Goal: Information Seeking & Learning: Learn about a topic

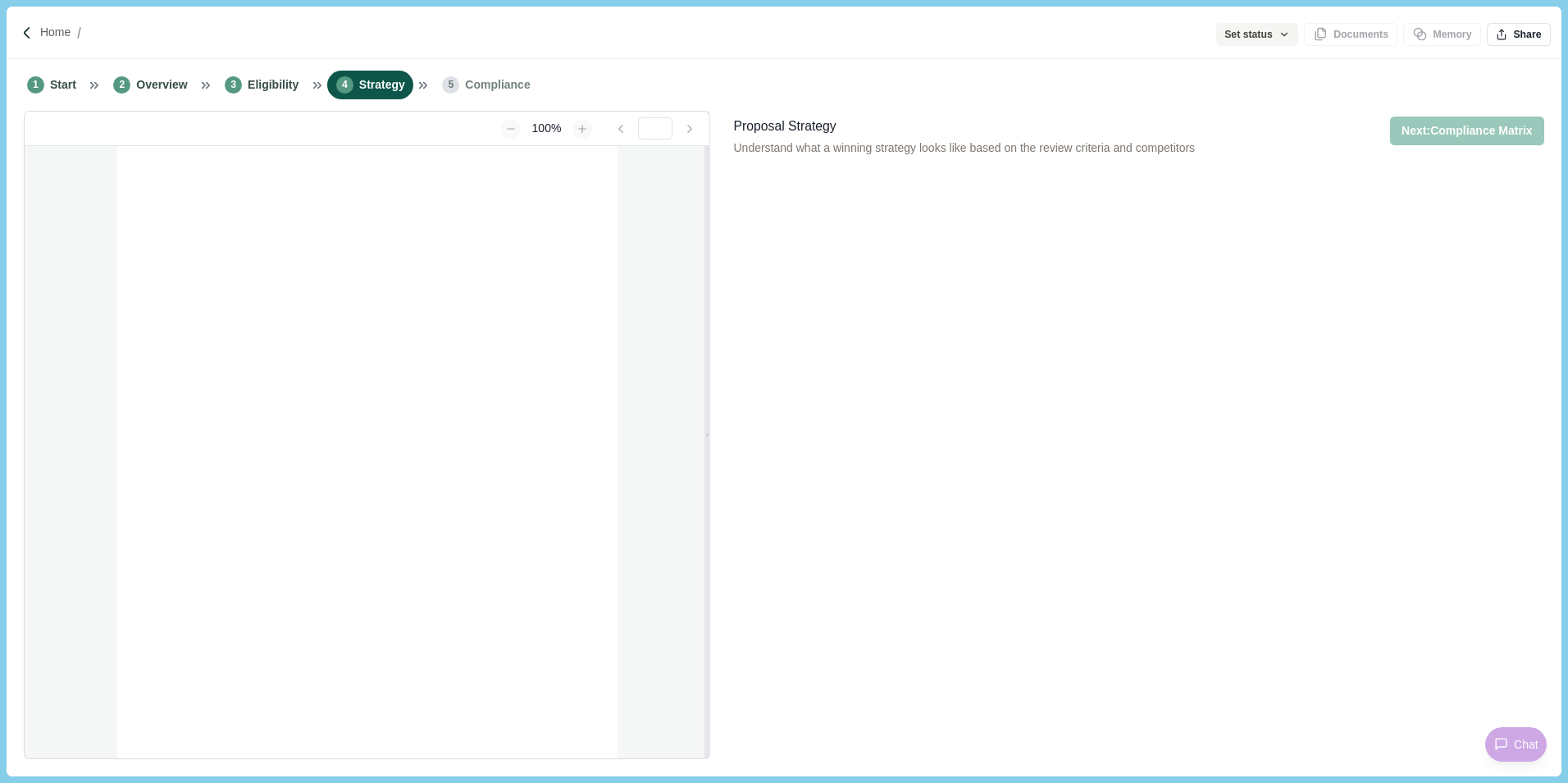
type input "**********"
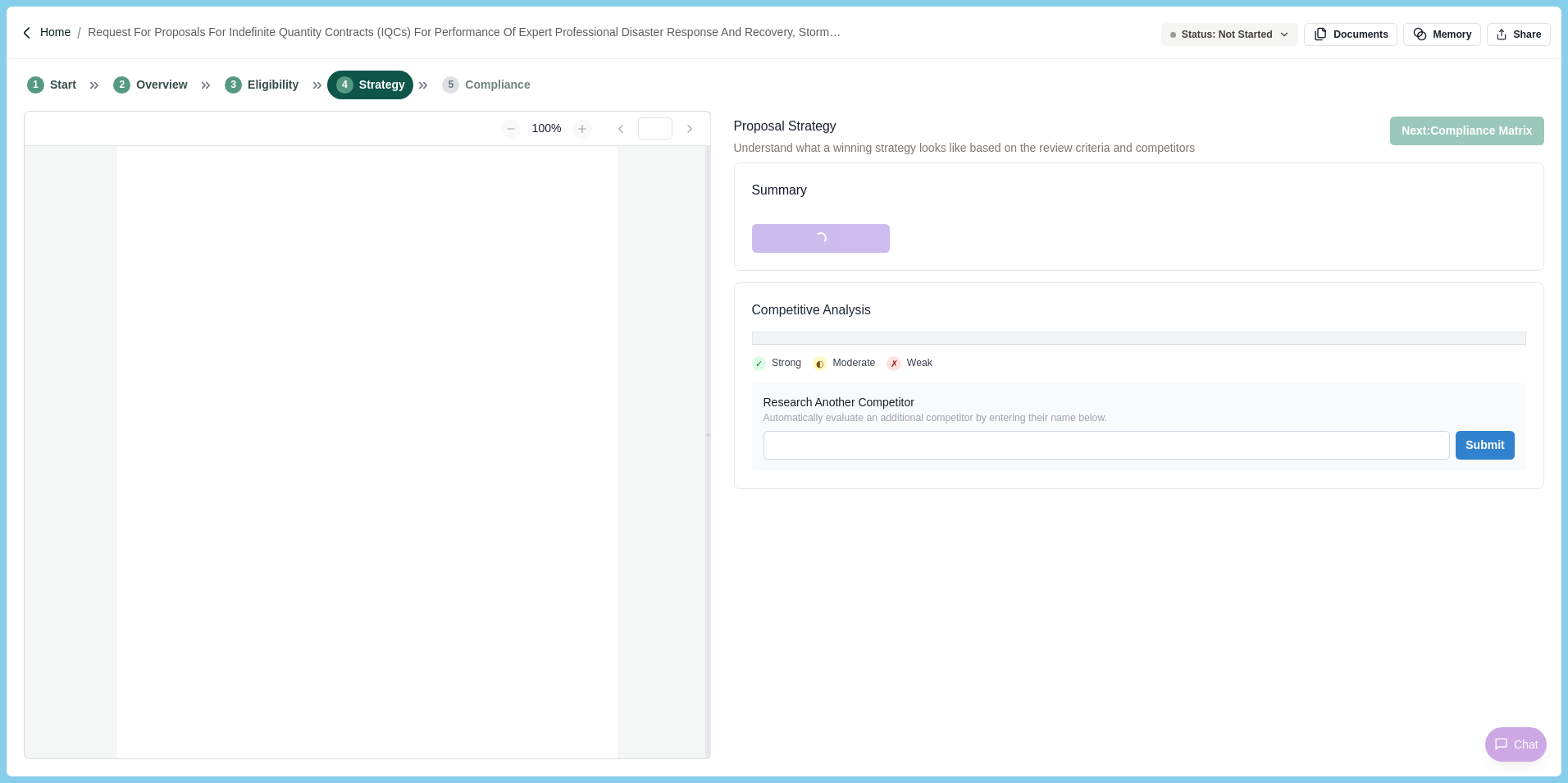
click at [53, 30] on p "Home" at bounding box center [55, 32] width 30 height 18
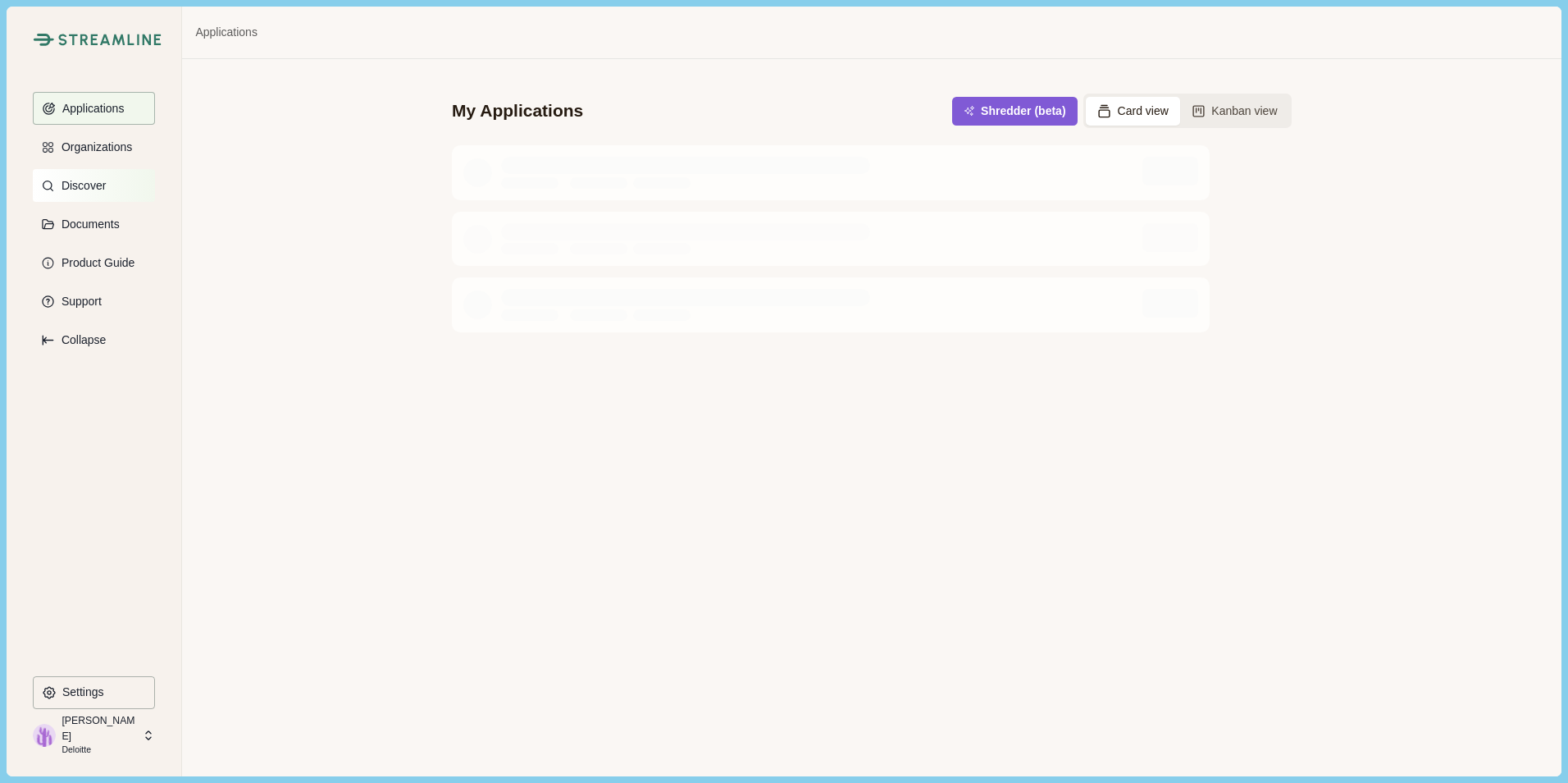
click at [80, 190] on p "Discover" at bounding box center [81, 186] width 50 height 14
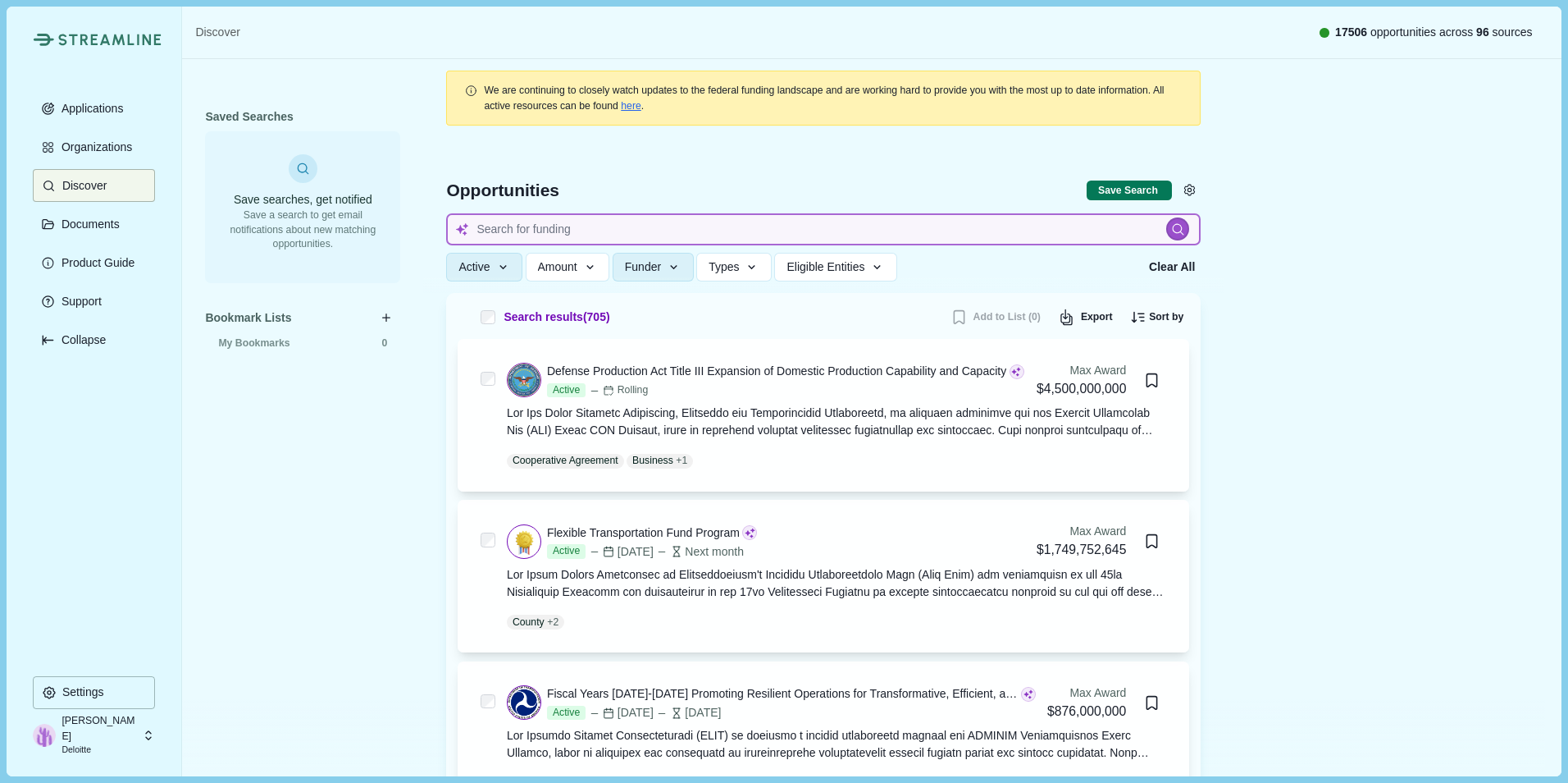
click at [541, 234] on input at bounding box center [823, 229] width 754 height 32
type input "nuclear"
click at [724, 269] on span "Types" at bounding box center [723, 267] width 30 height 14
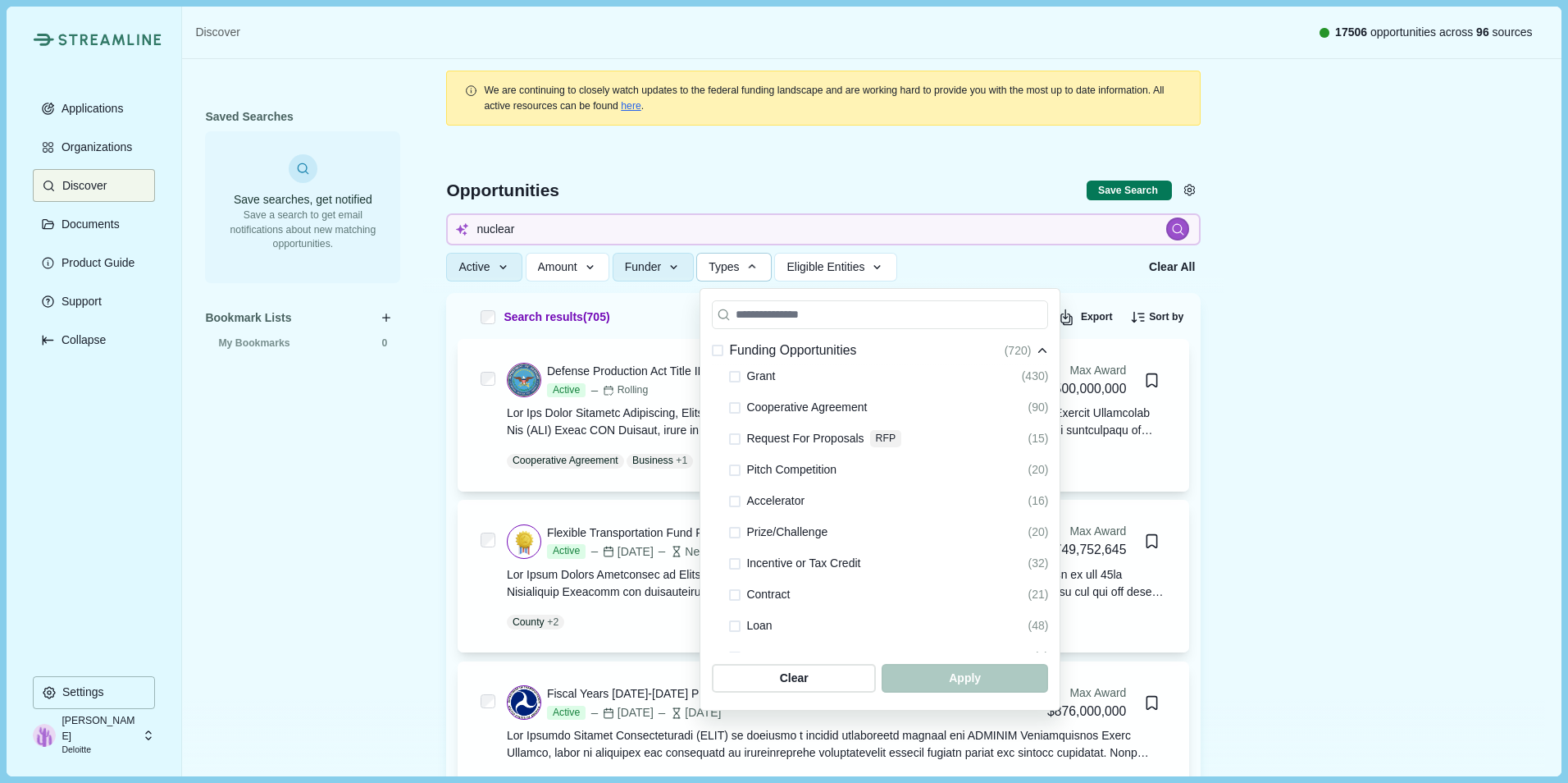
click at [735, 626] on span at bounding box center [735, 626] width 12 height 12
click at [937, 668] on span "button" at bounding box center [964, 678] width 158 height 27
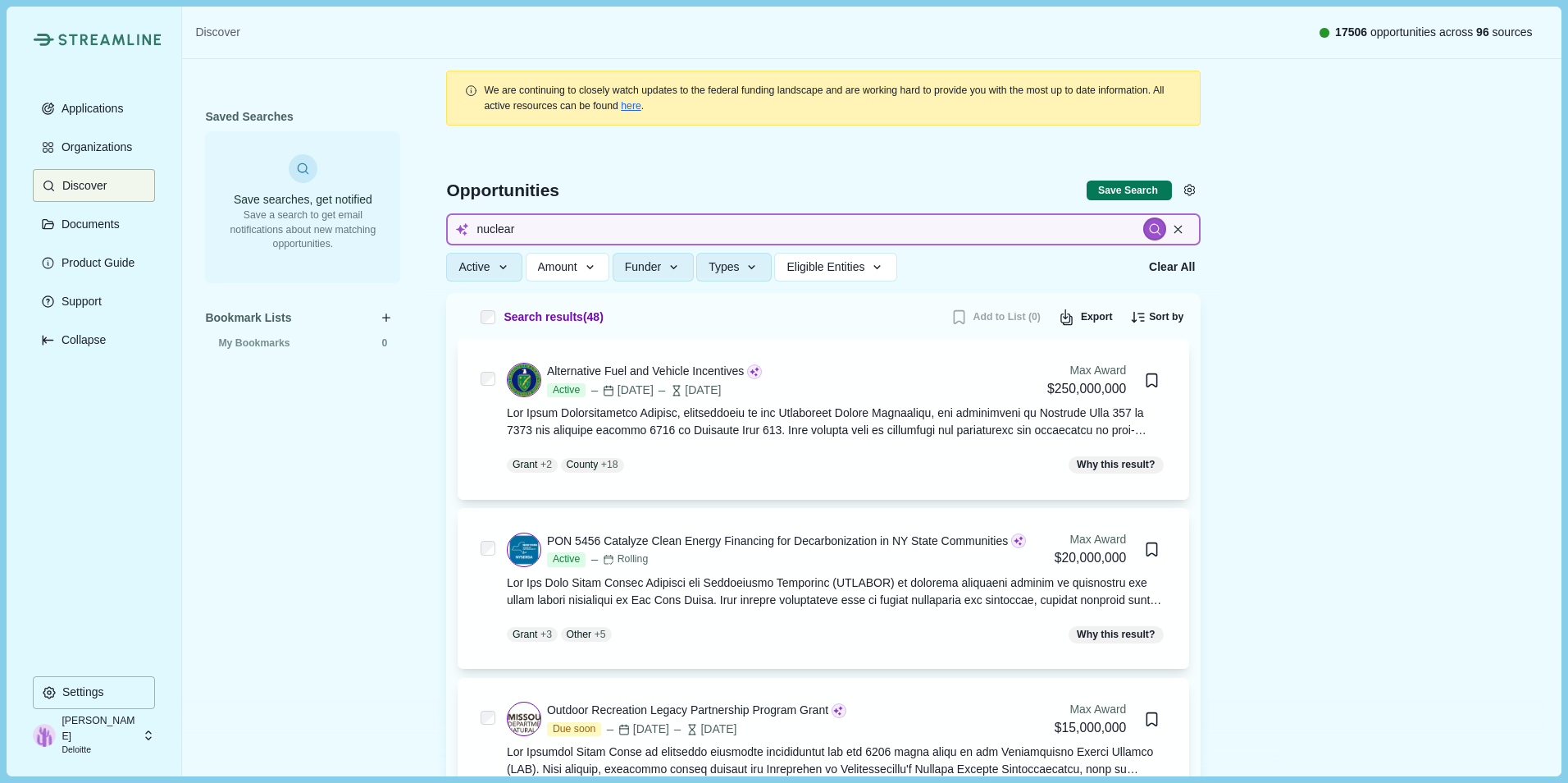
click at [725, 232] on input "nuclear" at bounding box center [823, 229] width 754 height 32
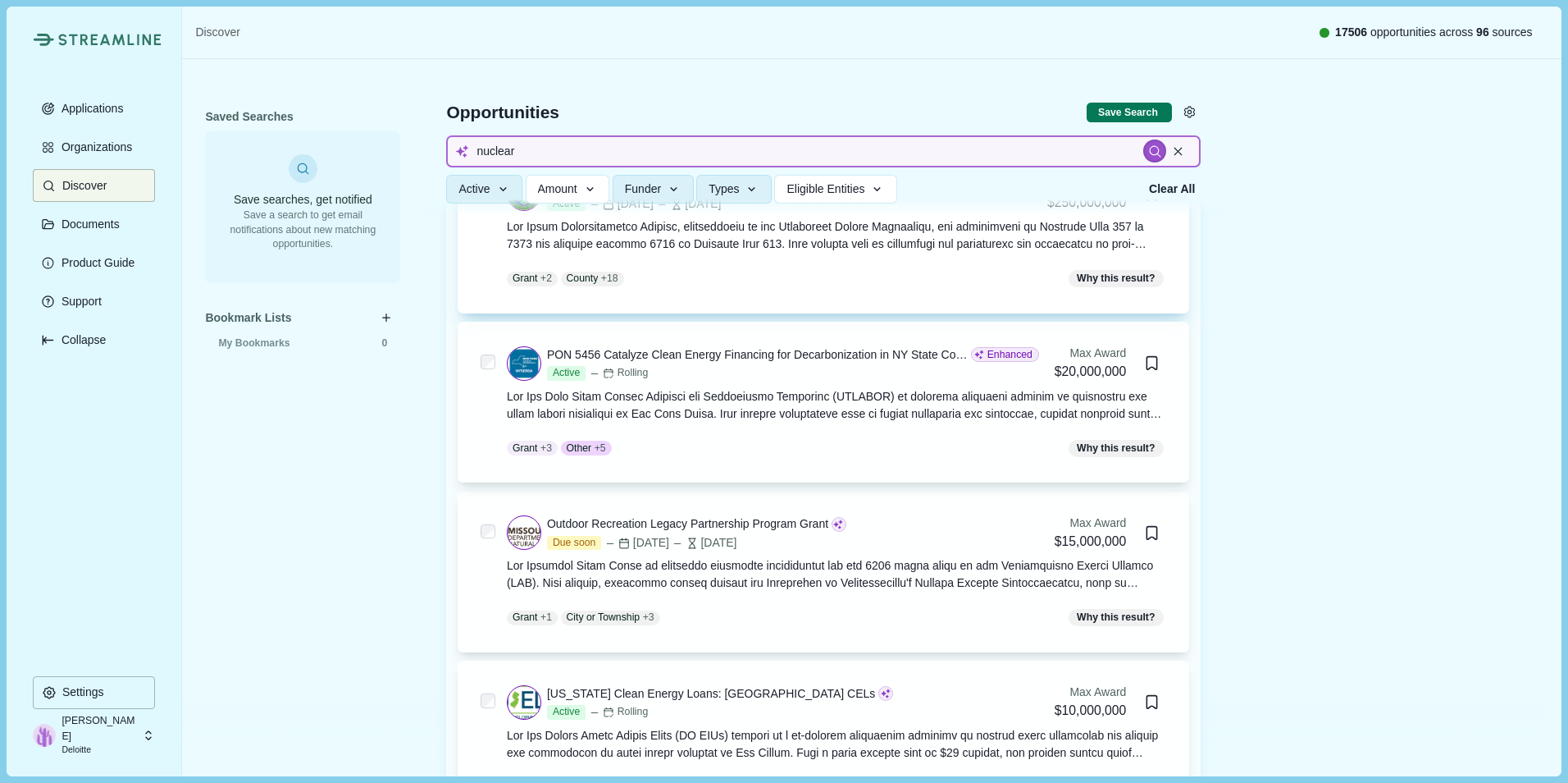
scroll to position [186, 0]
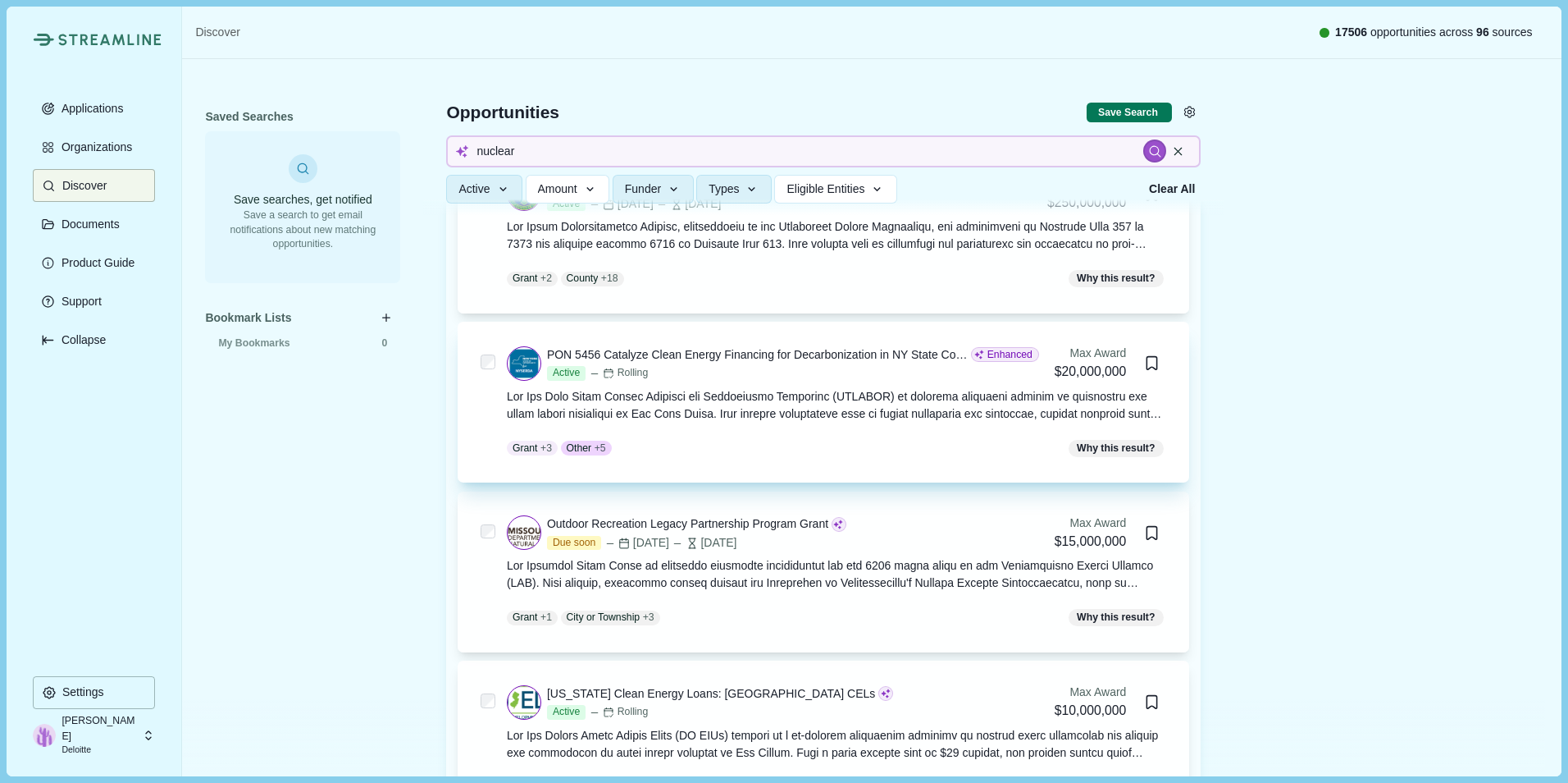
click at [822, 395] on div at bounding box center [837, 404] width 660 height 34
